Goal: Task Accomplishment & Management: Use online tool/utility

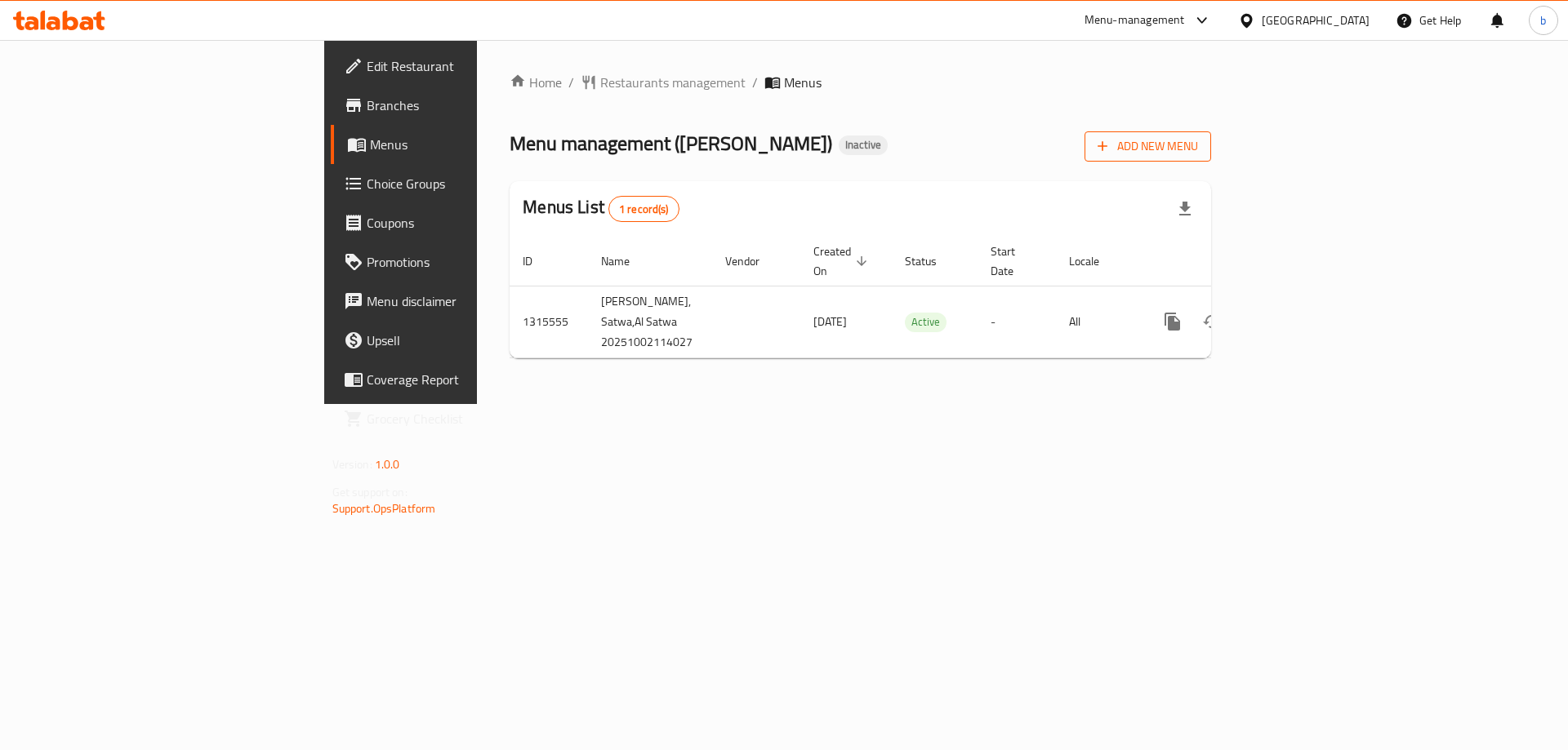
click at [1198, 152] on span "Add New Menu" at bounding box center [1147, 147] width 101 height 21
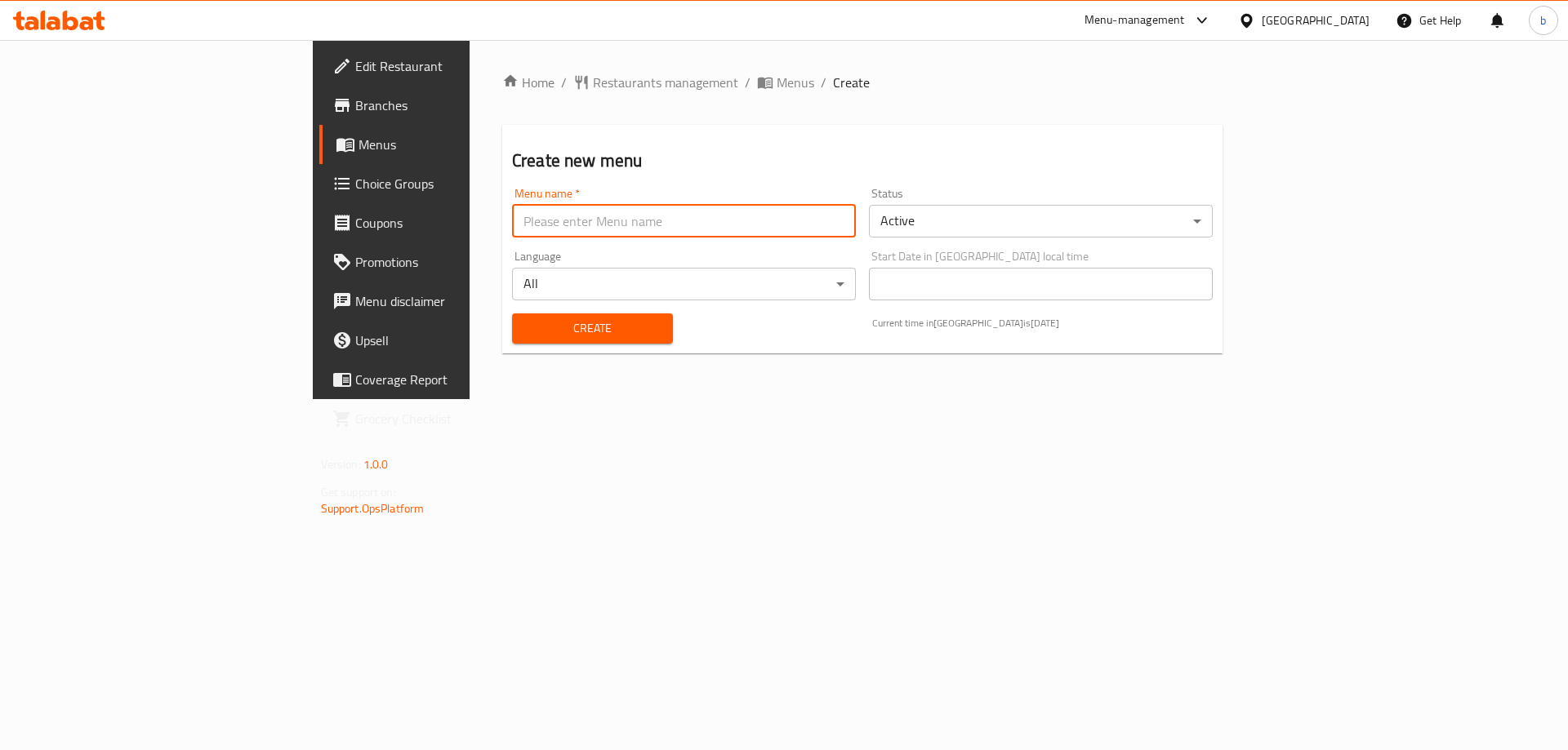
click at [788, 225] on input "text" at bounding box center [684, 221] width 344 height 33
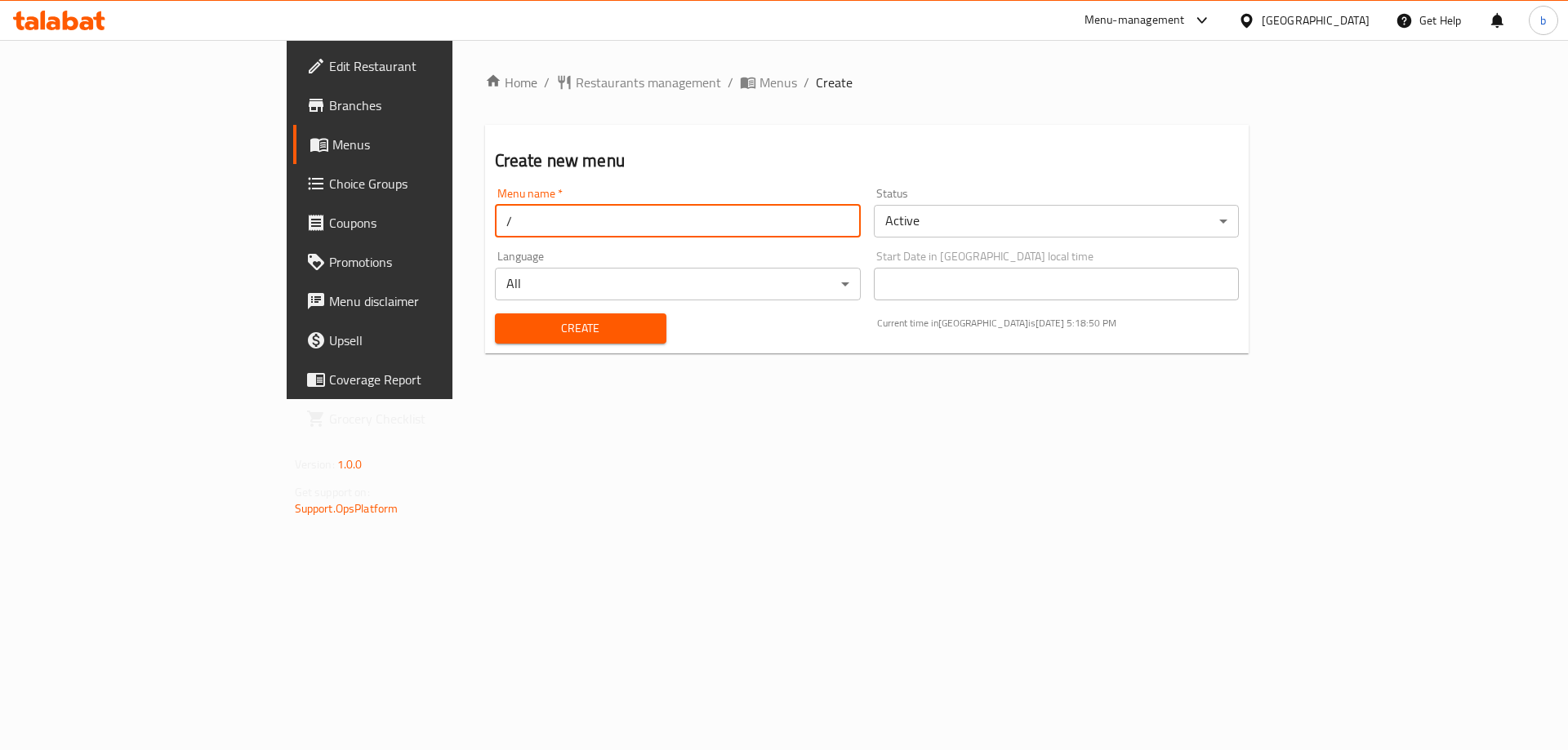
type input "/"
click at [494, 314] on button "Create" at bounding box center [580, 329] width 171 height 30
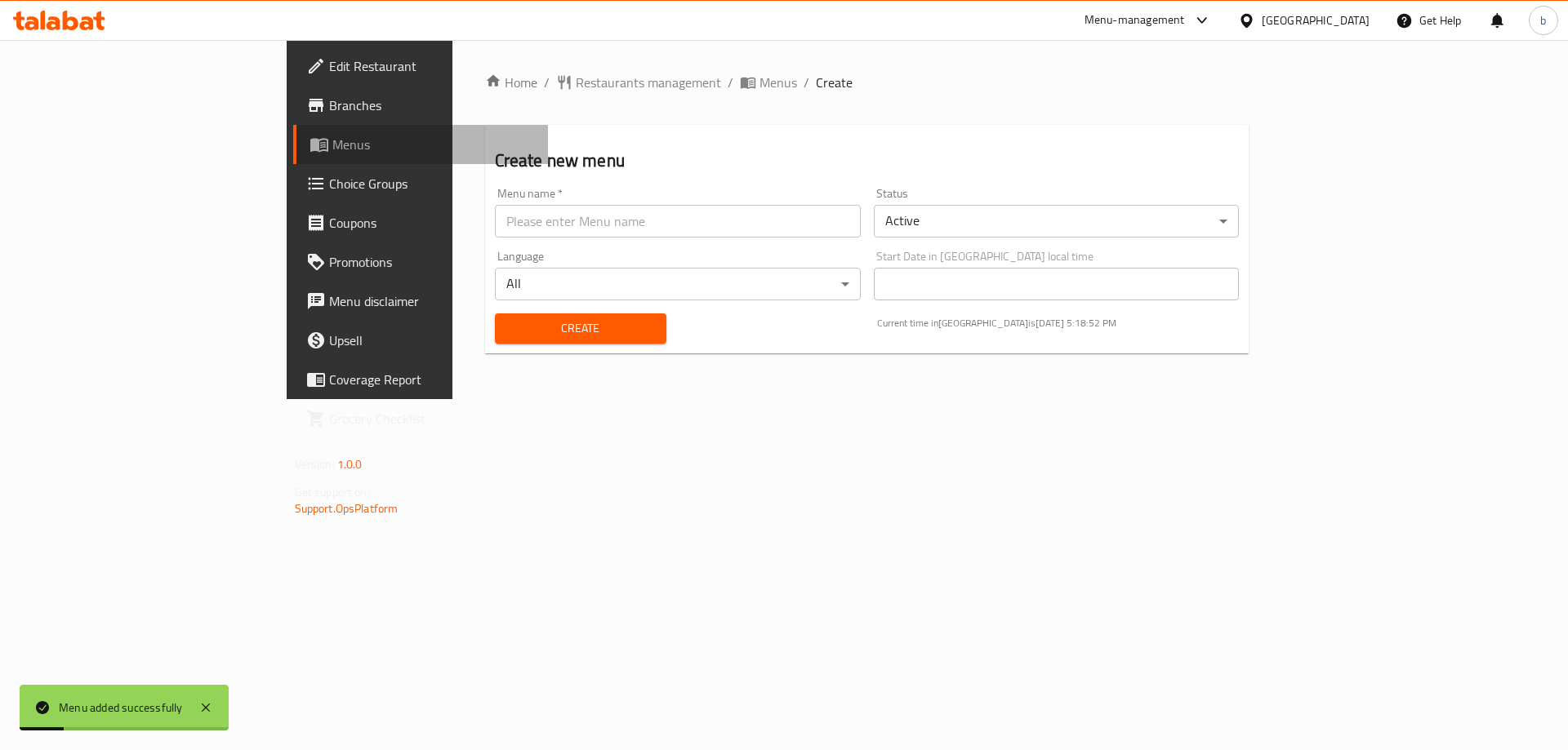
click at [332, 148] on span "Menus" at bounding box center [433, 144] width 203 height 20
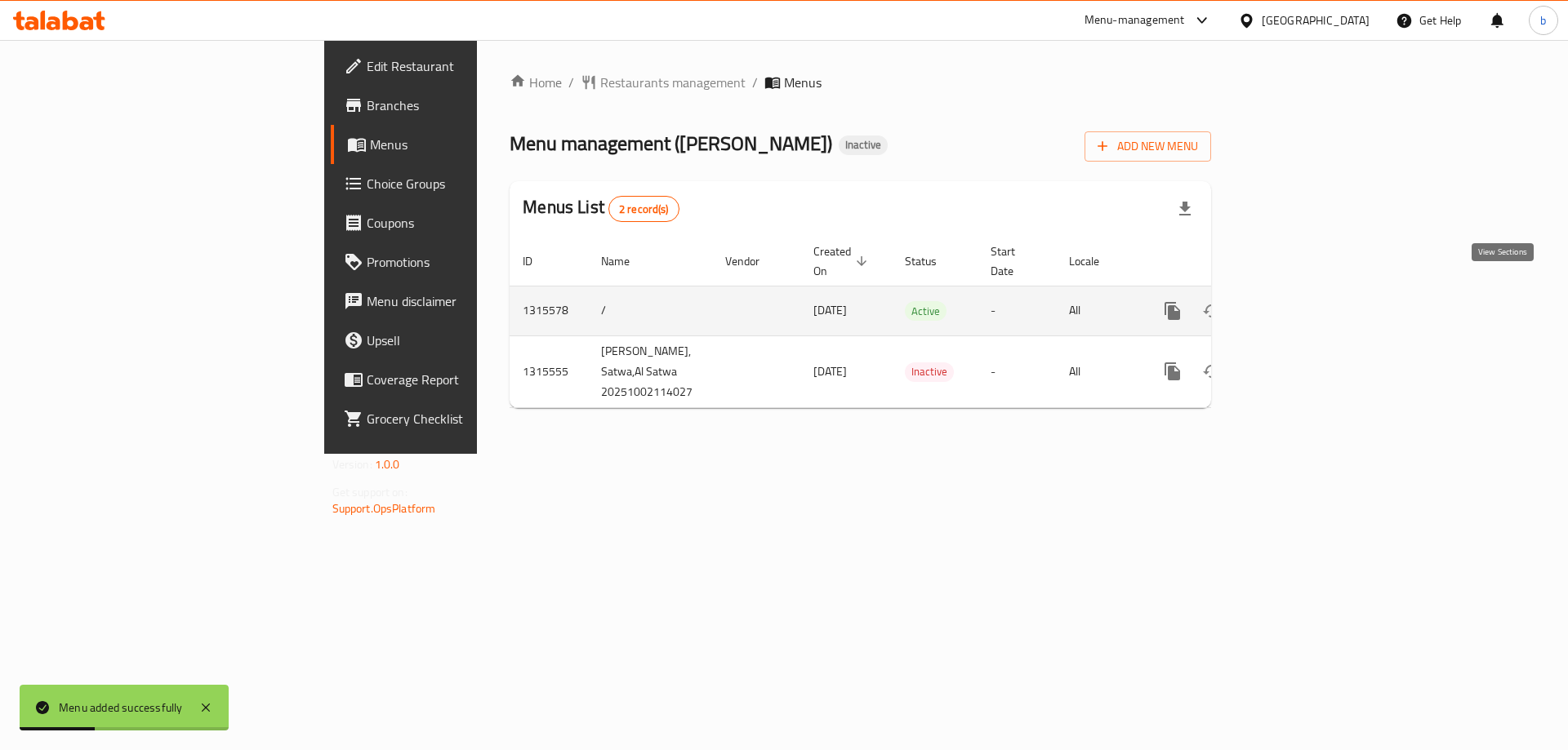
click at [1309, 297] on link "enhanced table" at bounding box center [1290, 311] width 39 height 39
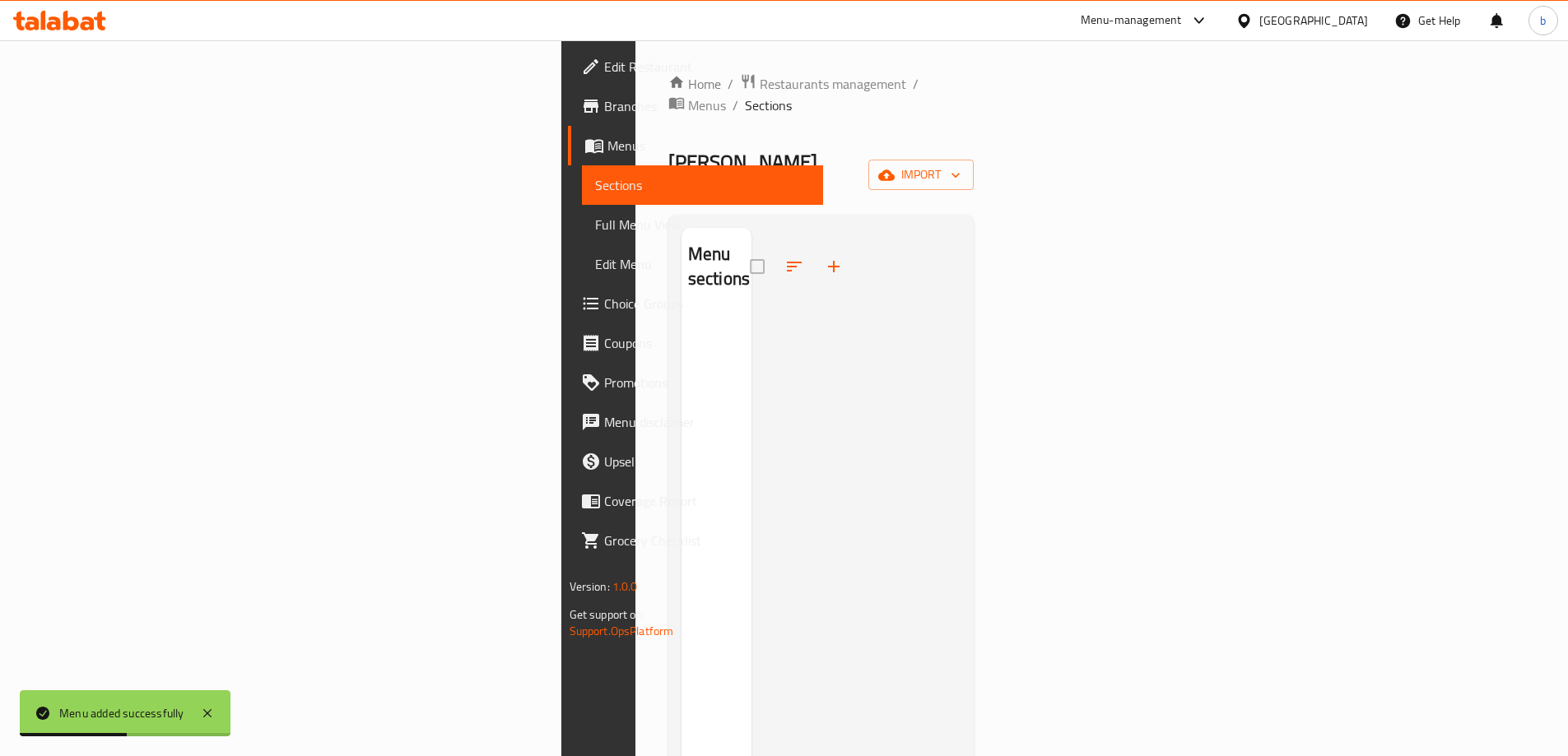
click at [607, 151] on span "Menus" at bounding box center [709, 145] width 203 height 20
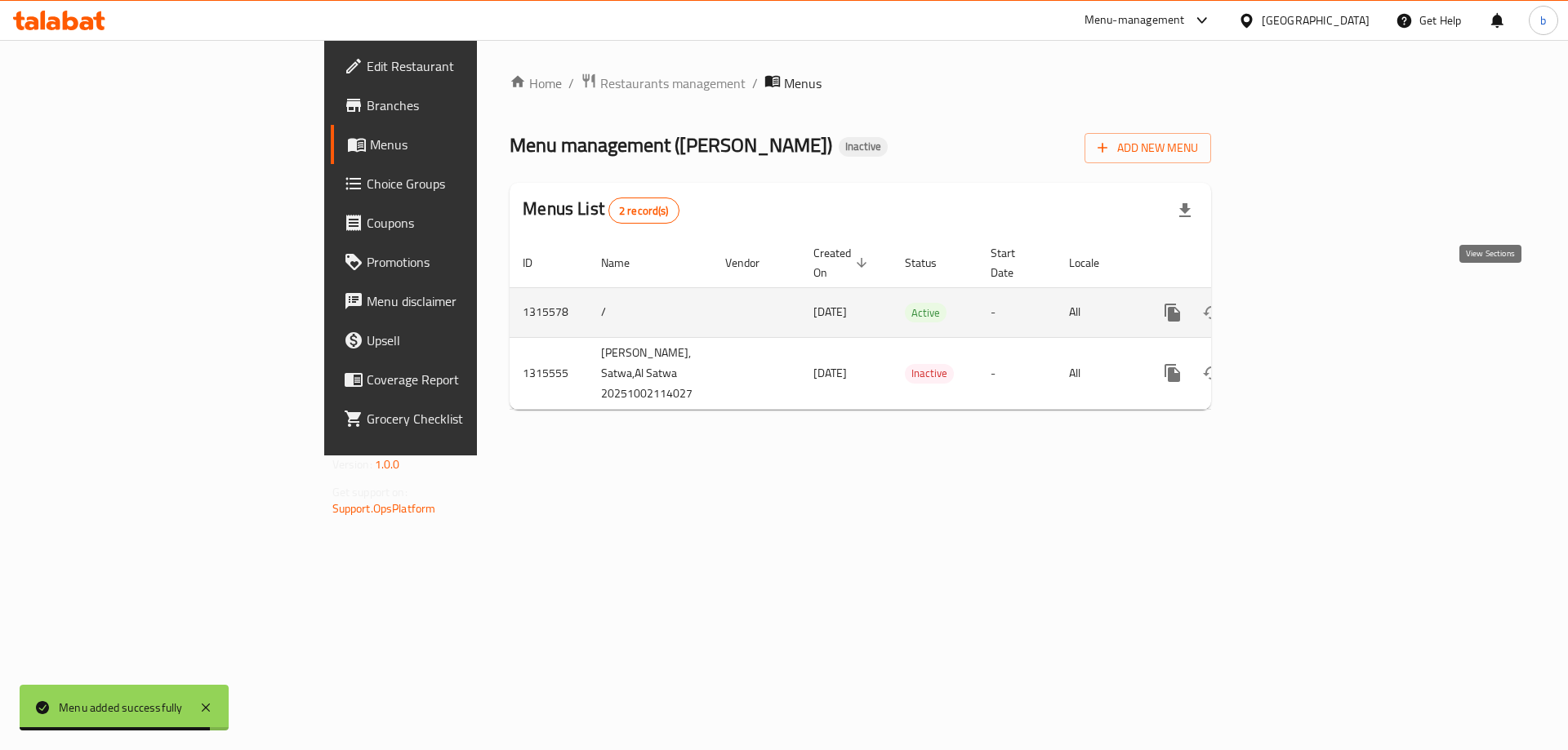
click at [1309, 305] on link "enhanced table" at bounding box center [1290, 313] width 39 height 39
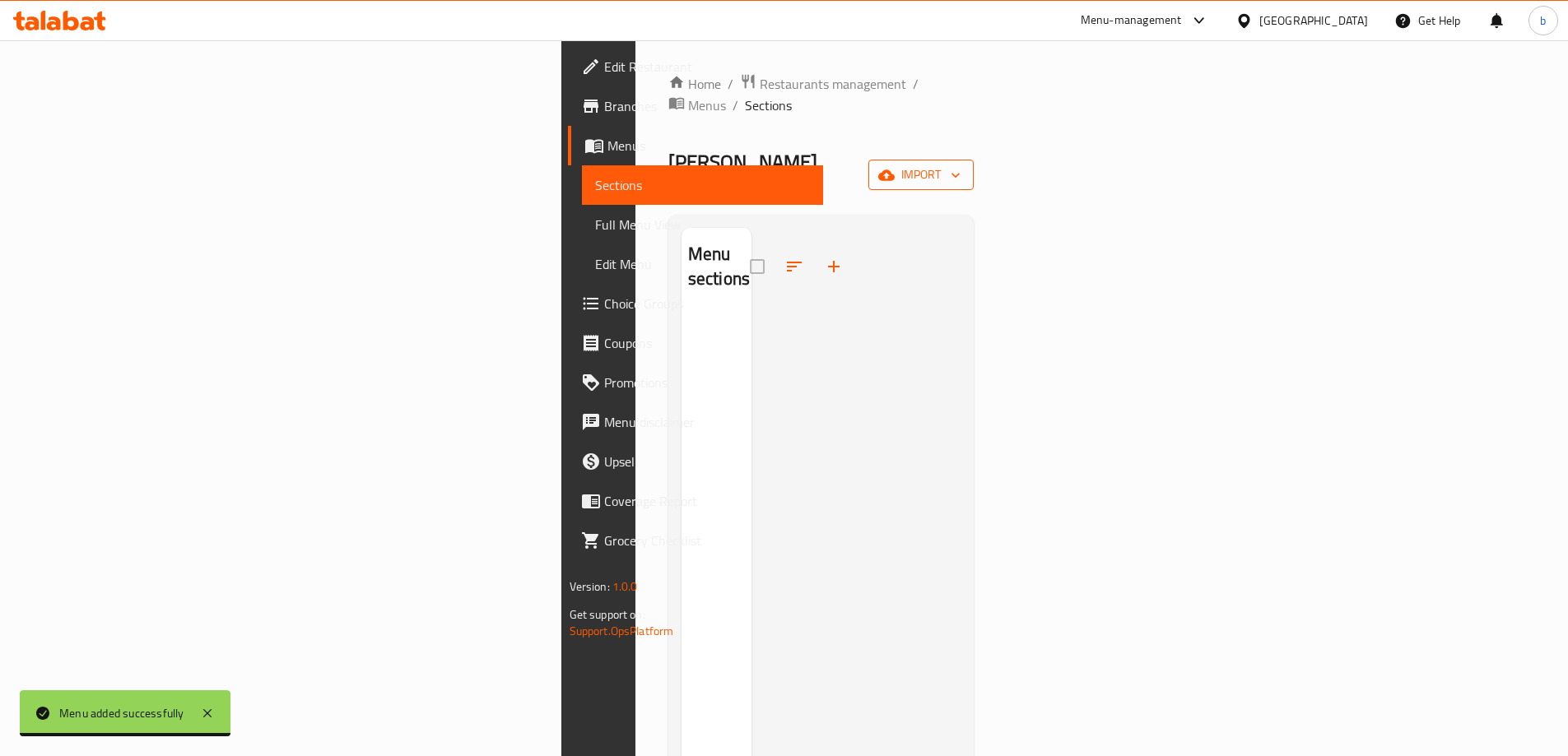
click at [961, 165] on span "import" at bounding box center [920, 175] width 79 height 21
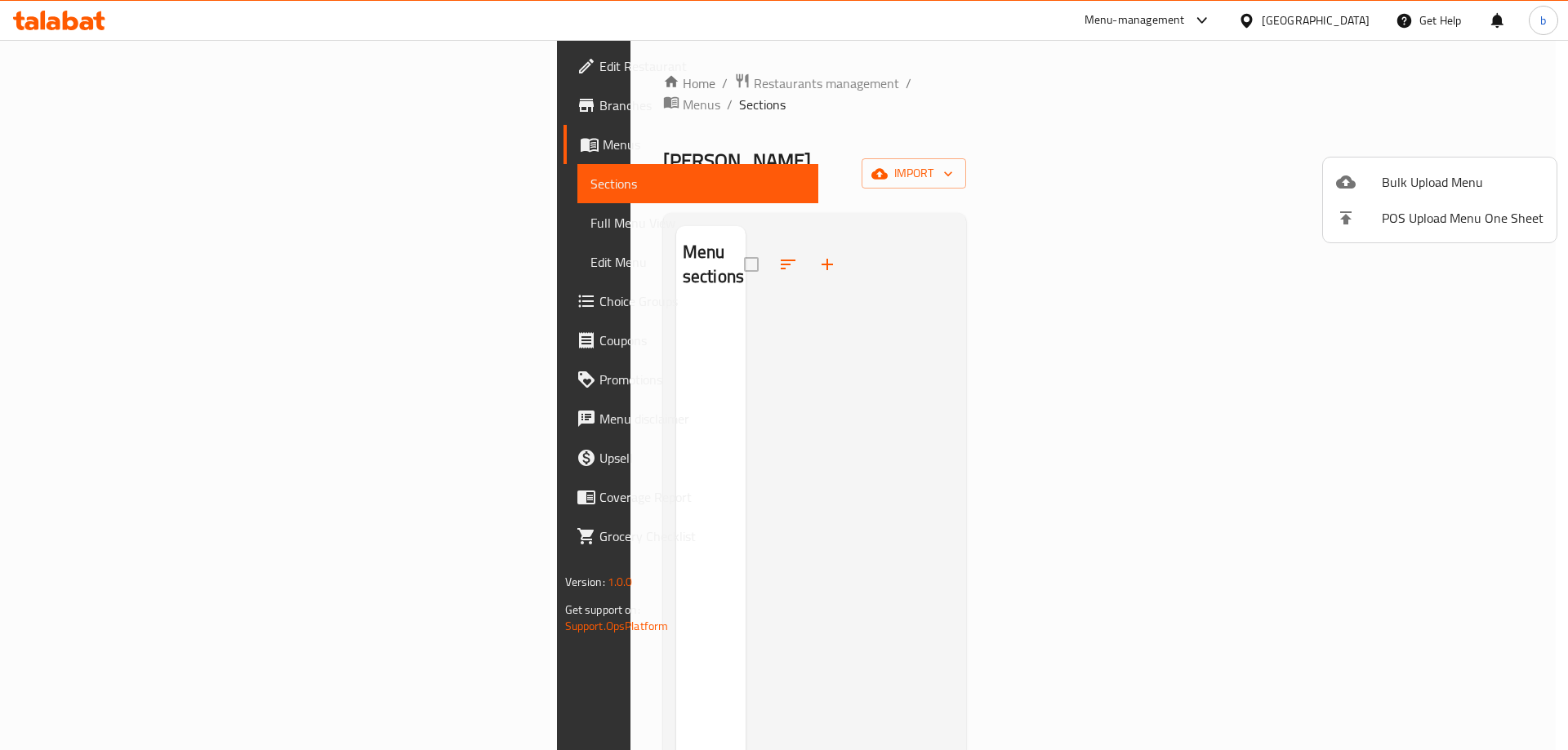
click at [1371, 183] on div at bounding box center [1358, 181] width 46 height 20
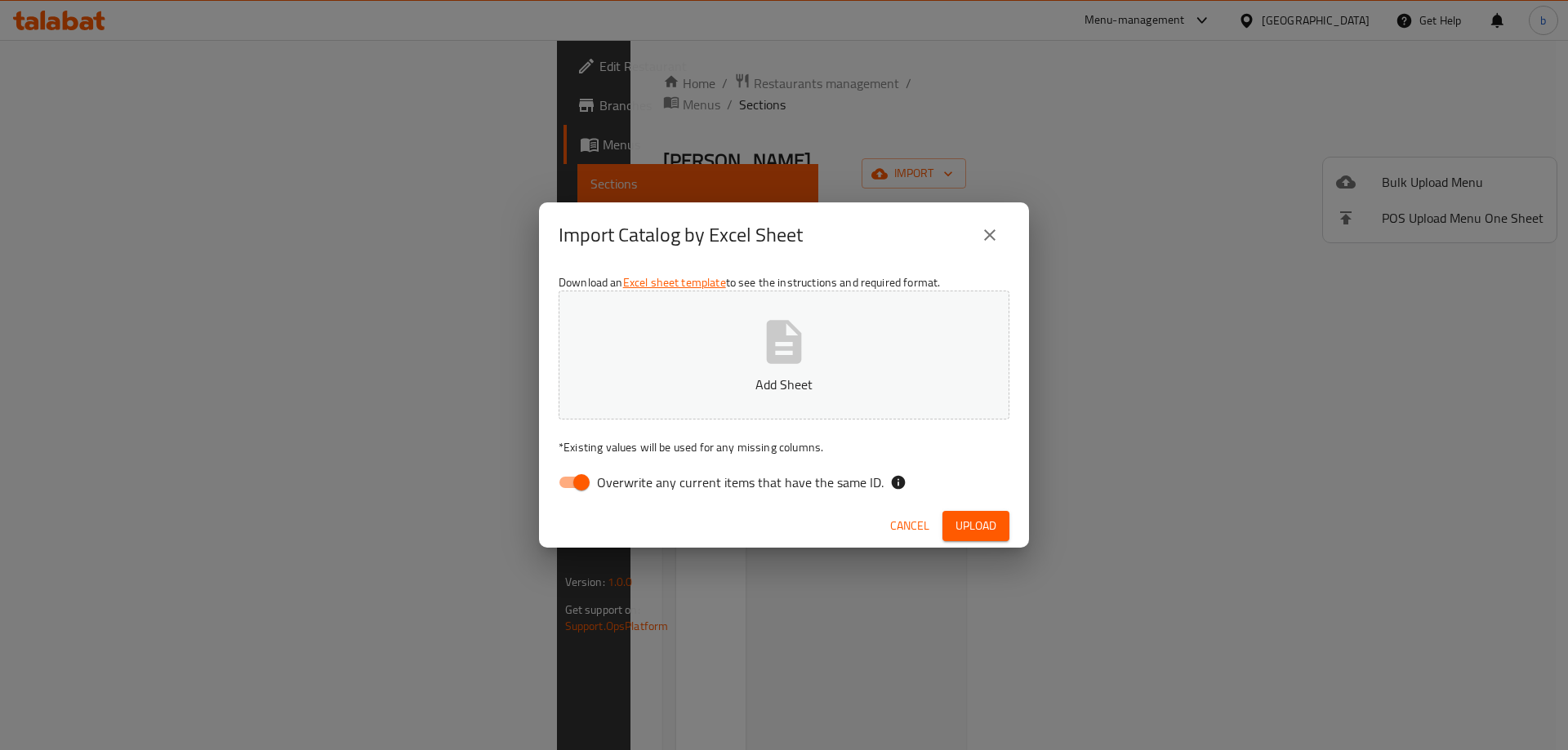
click at [583, 478] on input "Overwrite any current items that have the same ID." at bounding box center [581, 482] width 93 height 31
checkbox input "false"
click at [700, 383] on p "Add Sheet" at bounding box center [784, 384] width 400 height 20
click at [985, 531] on span "Upload" at bounding box center [975, 526] width 40 height 21
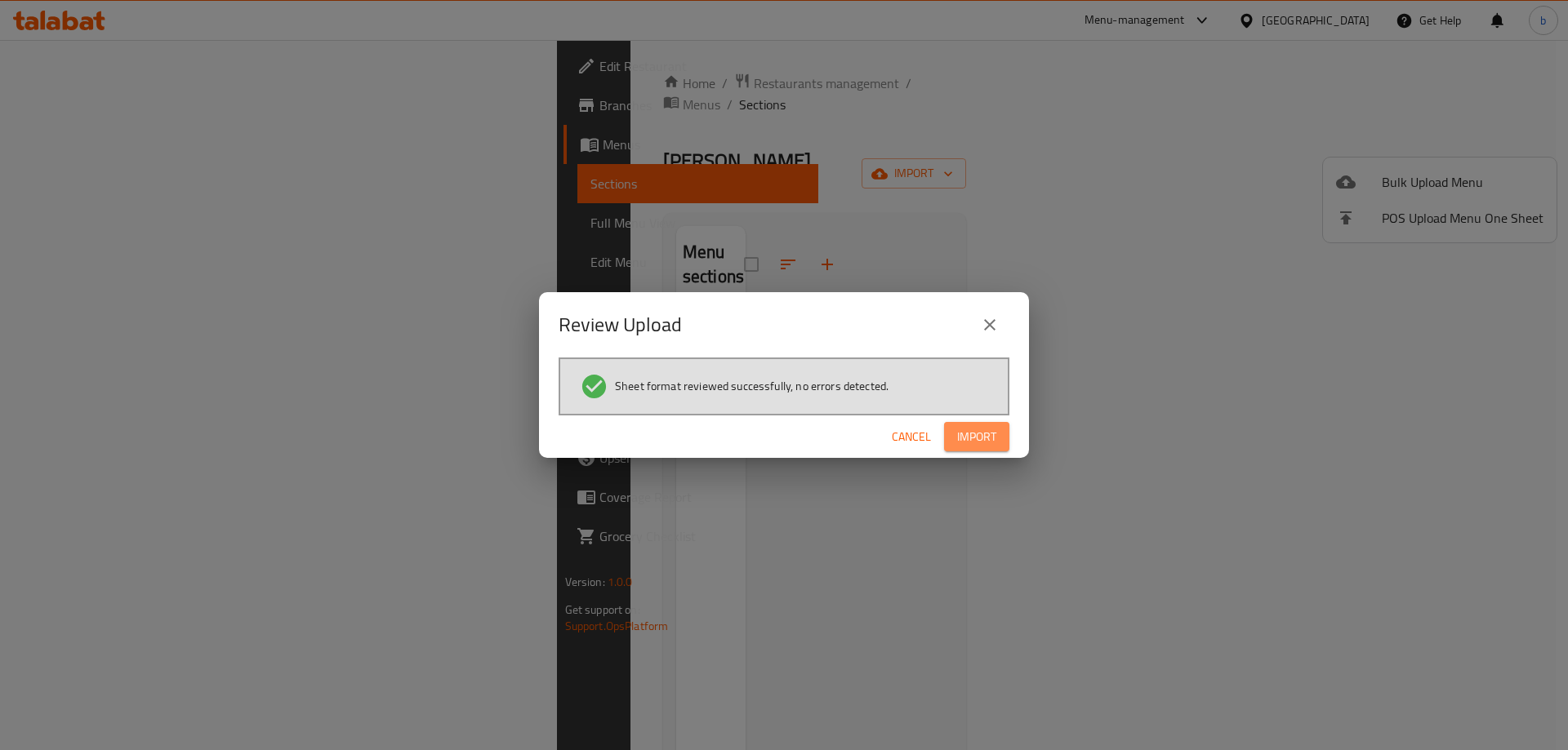
click at [980, 429] on span "Import" at bounding box center [977, 437] width 39 height 21
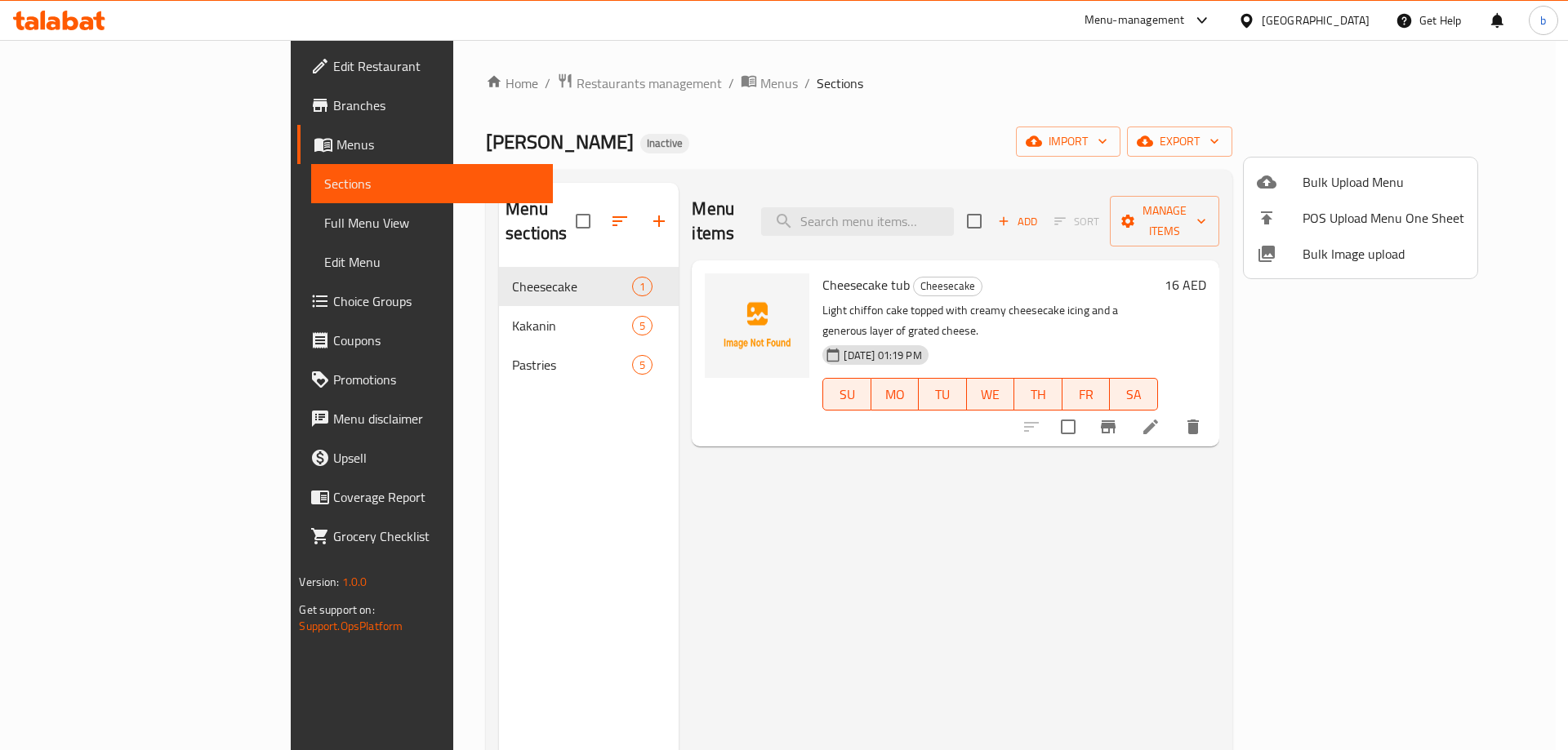
click at [96, 216] on div at bounding box center [784, 375] width 1568 height 750
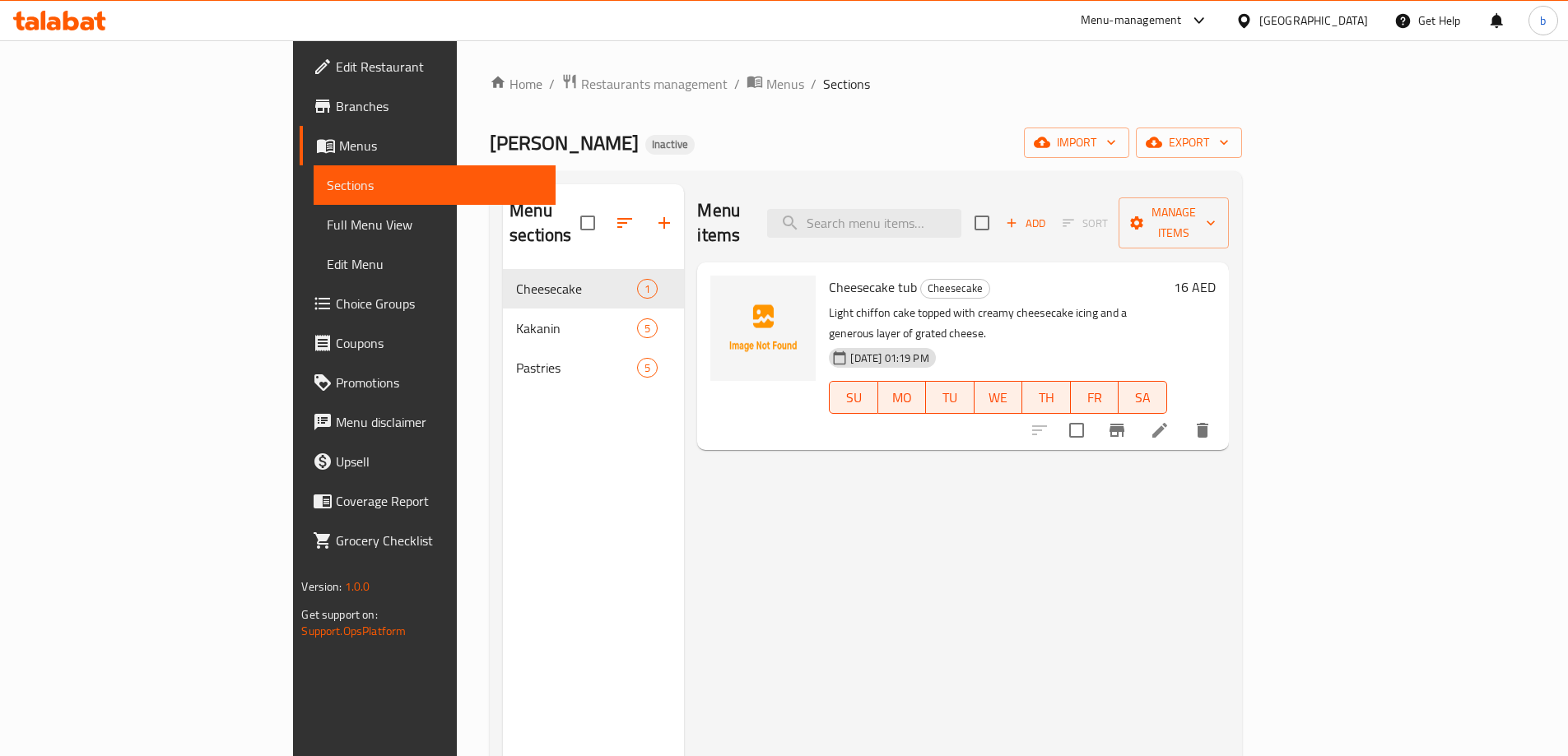
click at [327, 218] on span "Full Menu View" at bounding box center [434, 225] width 215 height 20
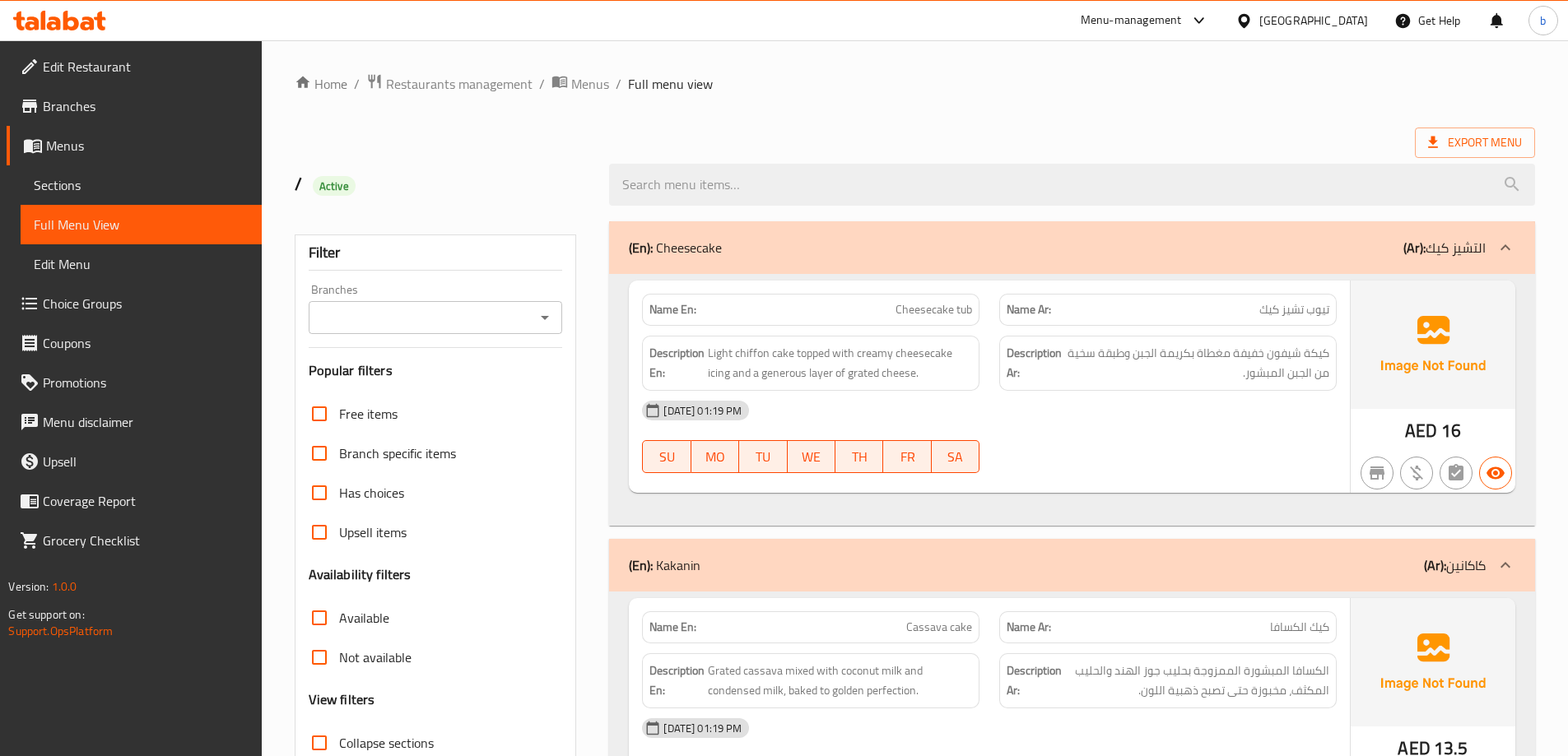
scroll to position [329, 0]
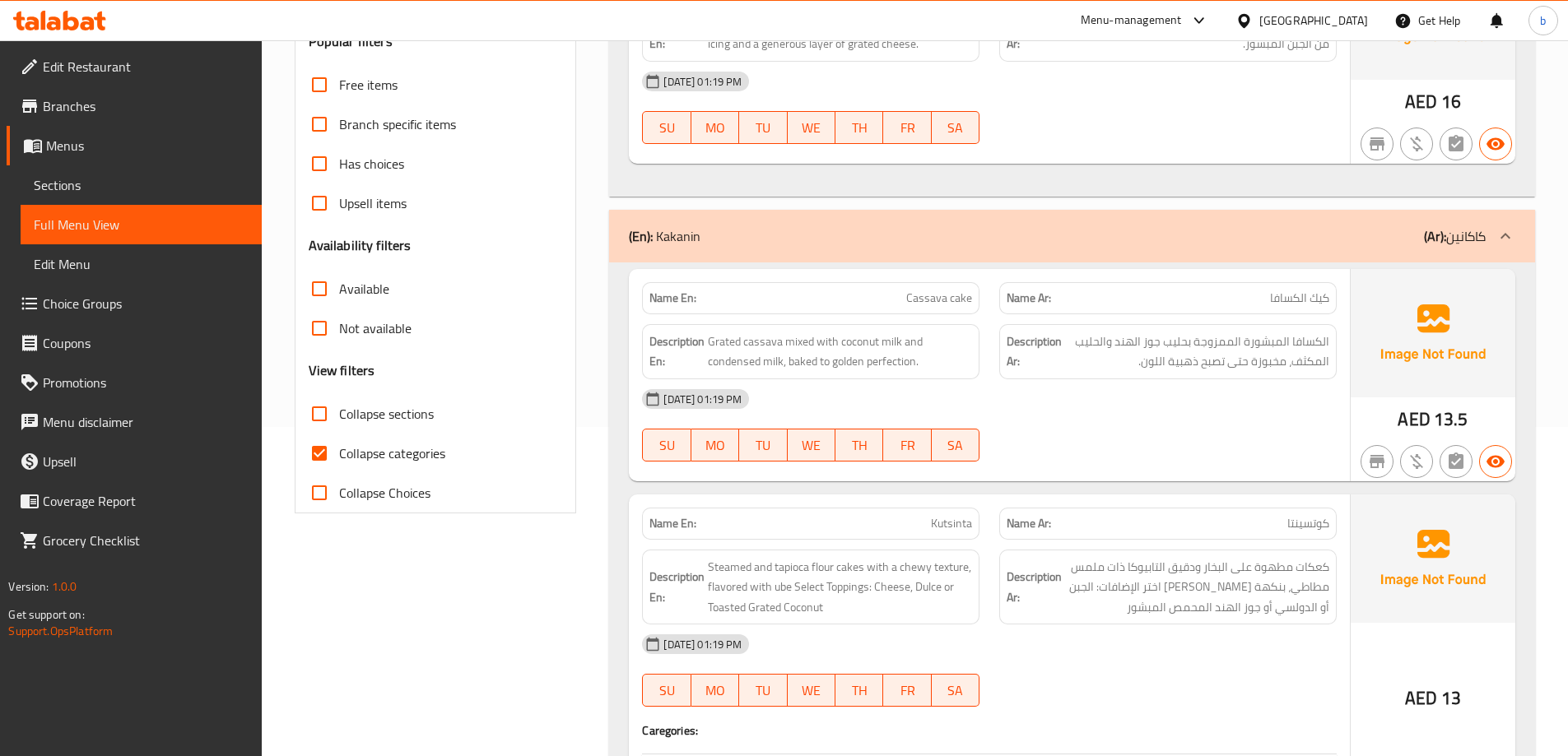
click at [344, 459] on span "Collapse categories" at bounding box center [392, 453] width 106 height 20
click at [339, 459] on input "Collapse categories" at bounding box center [319, 454] width 40 height 40
checkbox input "false"
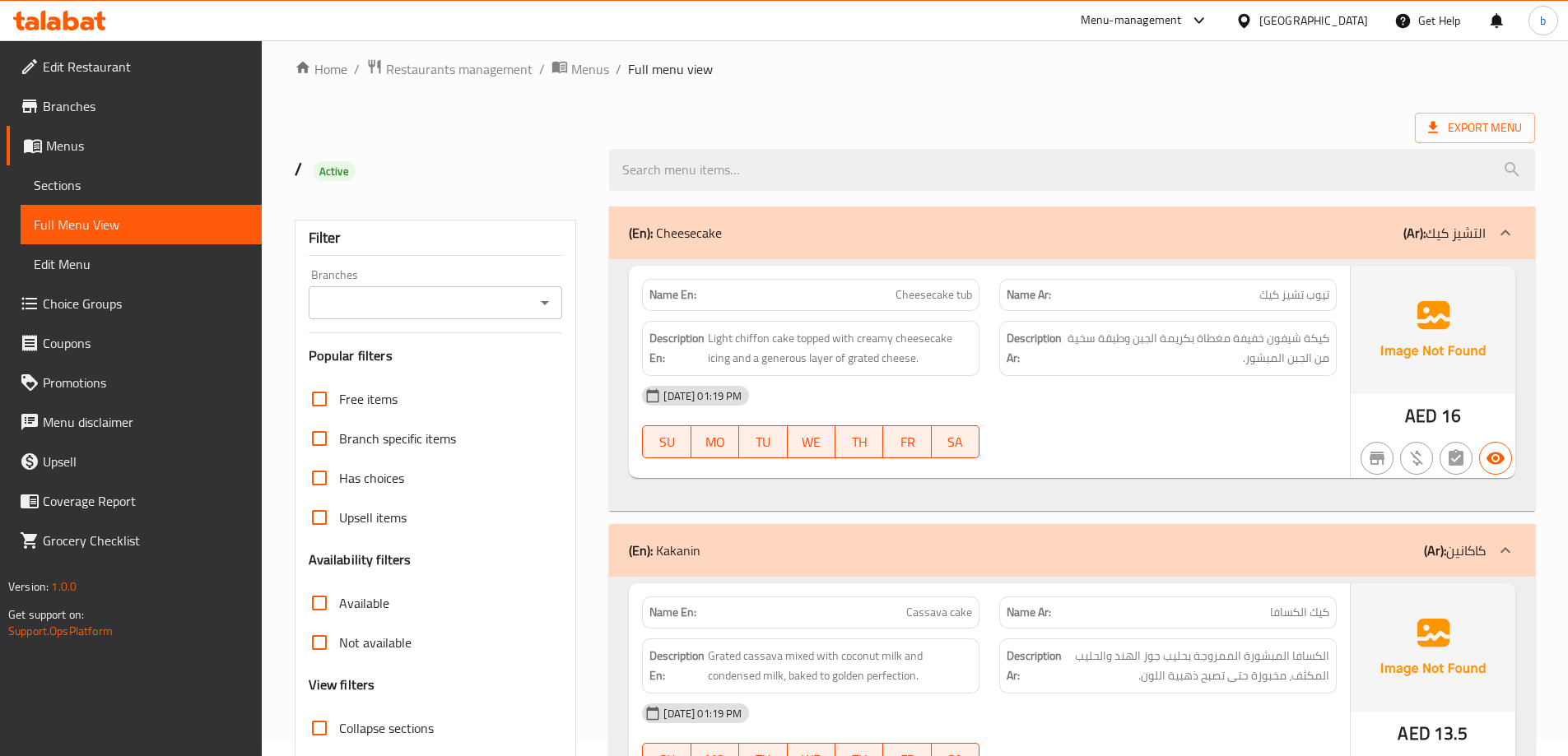
scroll to position [0, 0]
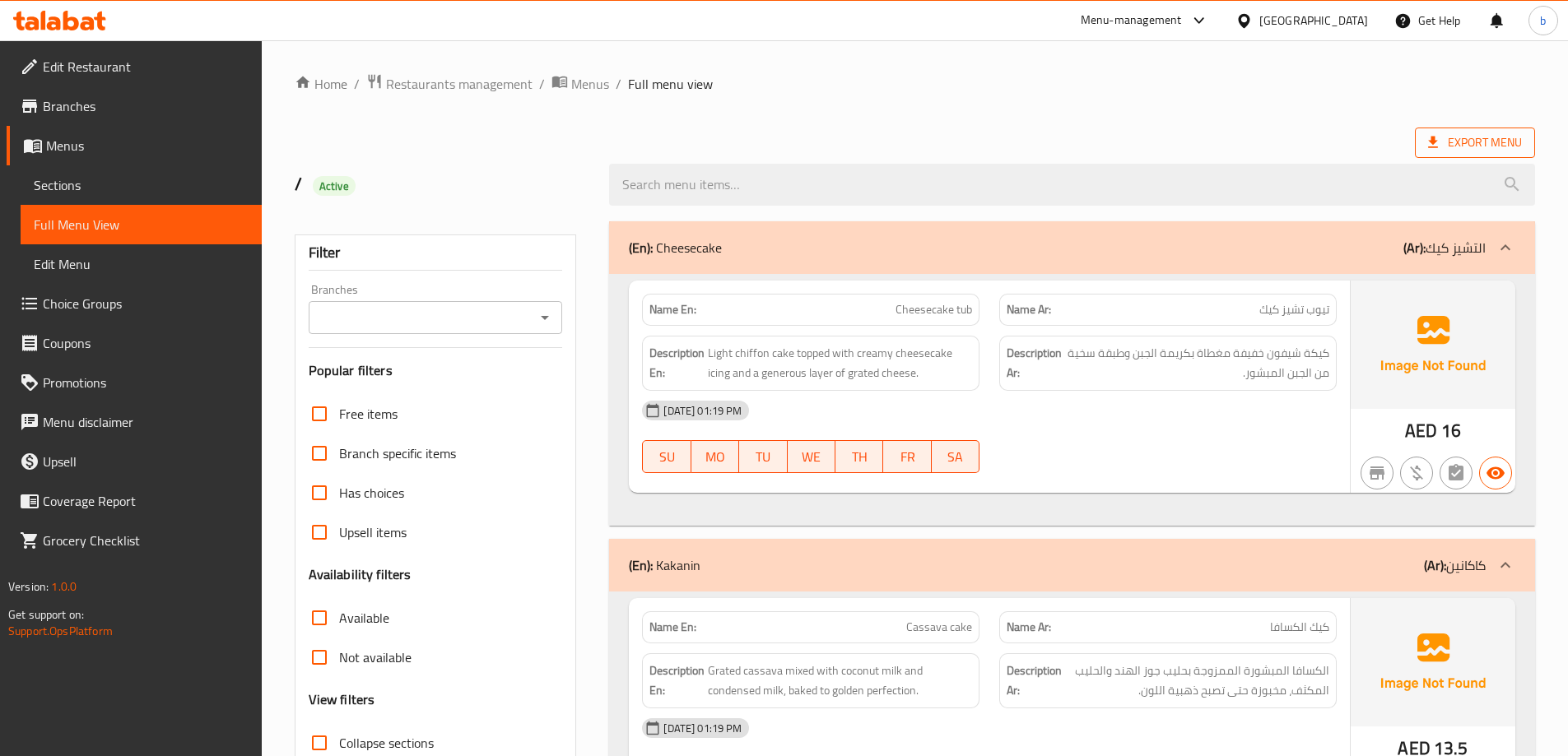
click at [1468, 133] on span "Export Menu" at bounding box center [1474, 143] width 94 height 21
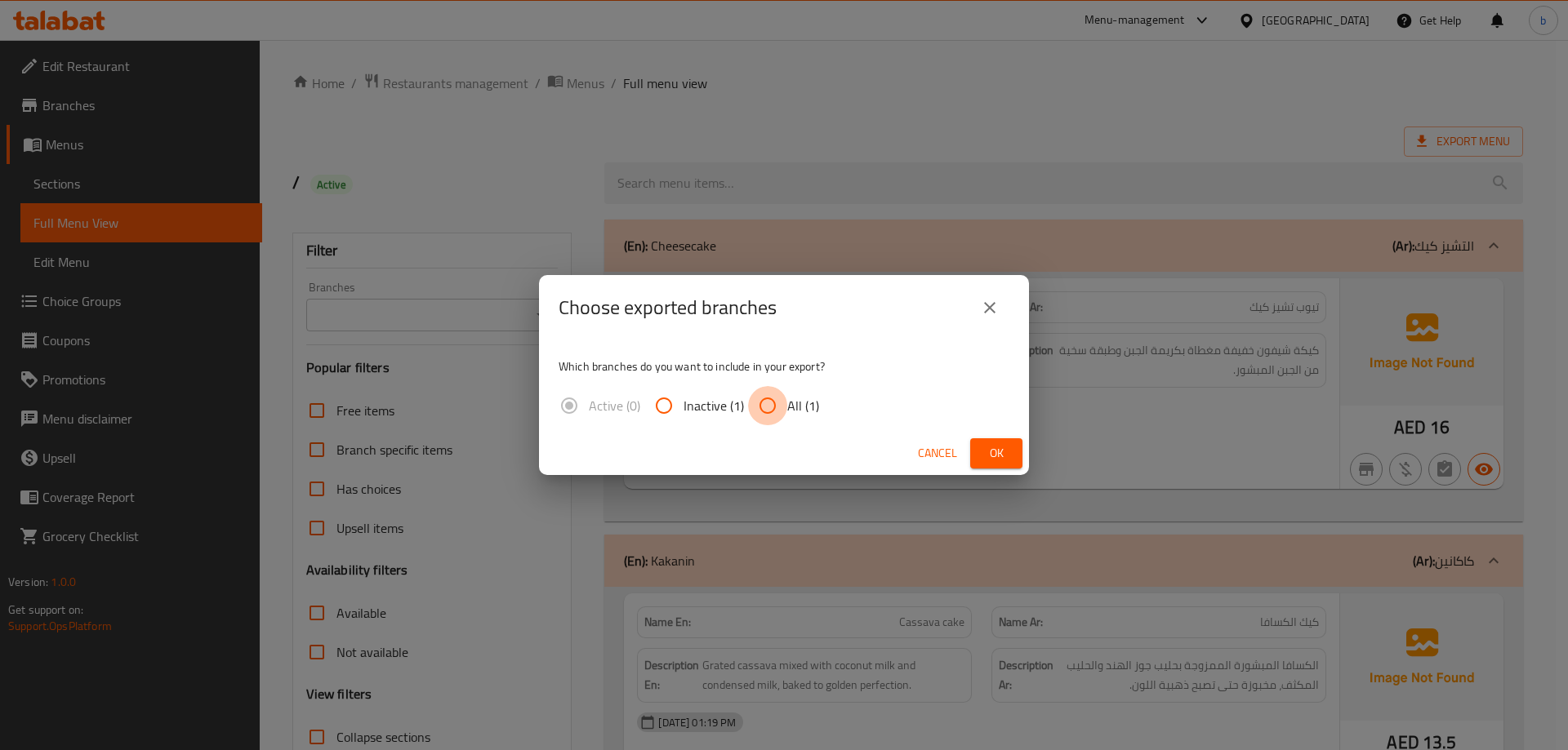
click at [760, 390] on input "All (1)" at bounding box center [768, 406] width 39 height 39
radio input "true"
click at [977, 453] on button "Ok" at bounding box center [996, 453] width 53 height 30
